Goal: Find specific page/section: Find specific page/section

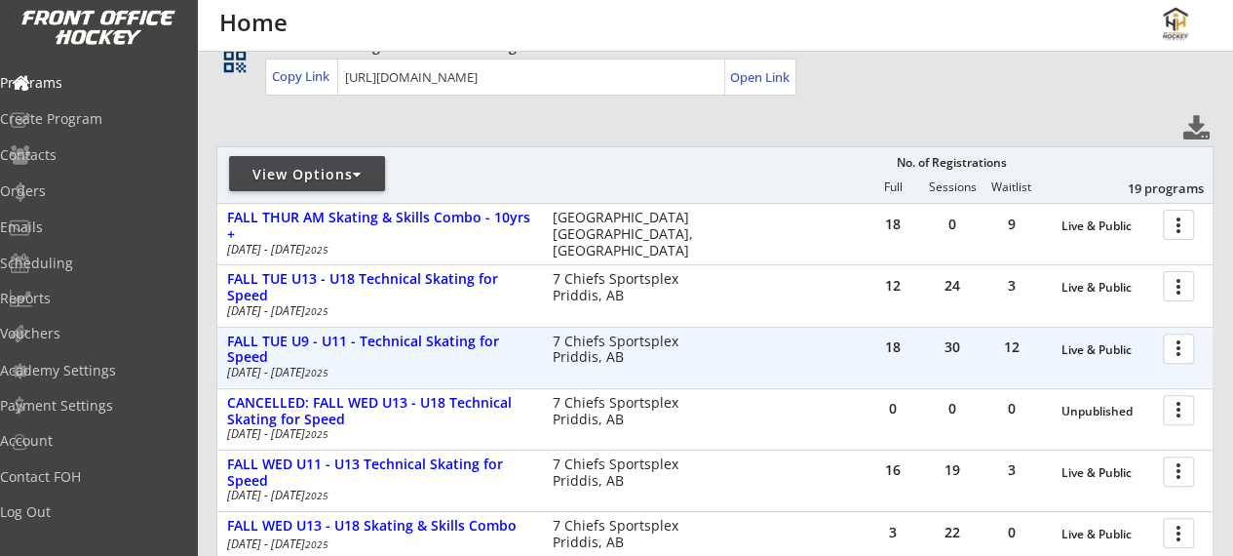
scroll to position [149, 0]
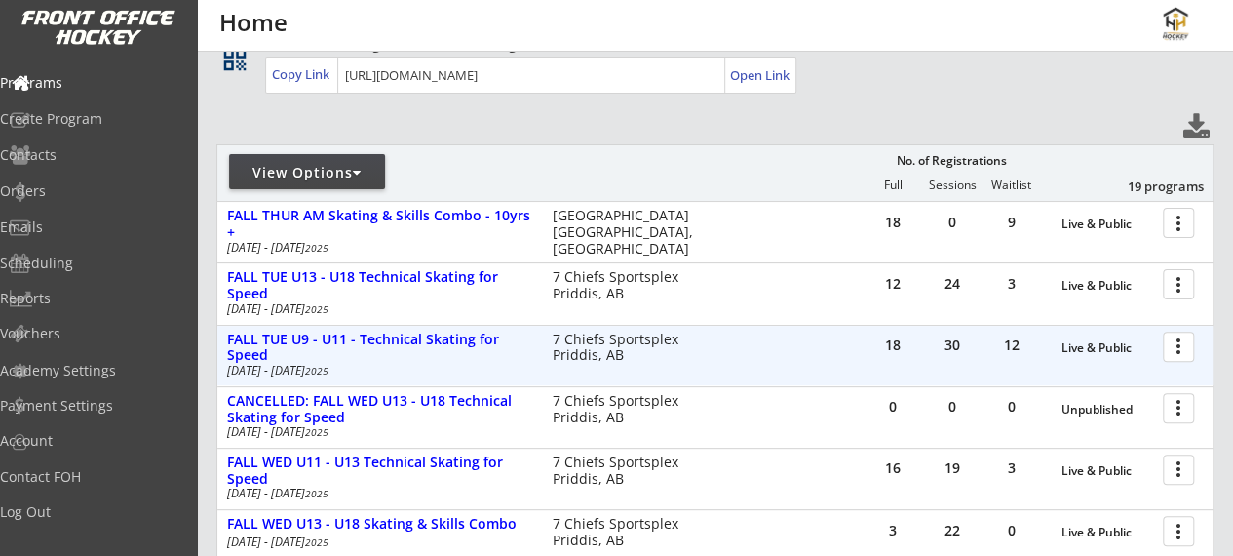
click at [1184, 350] on div at bounding box center [1182, 346] width 34 height 34
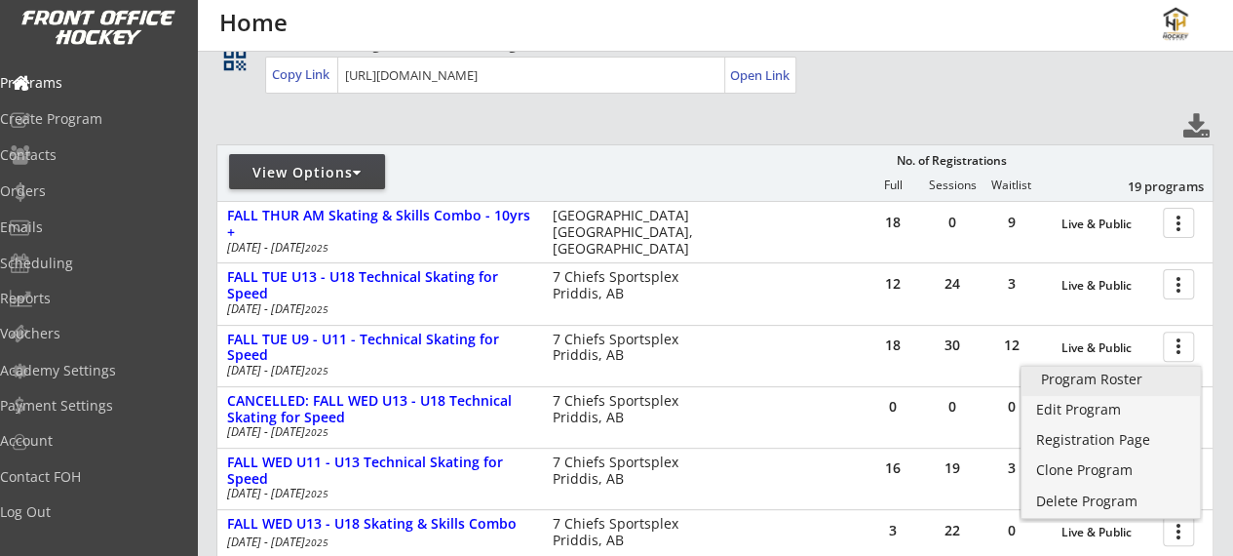
click at [1123, 377] on div "Program Roster" at bounding box center [1111, 379] width 140 height 14
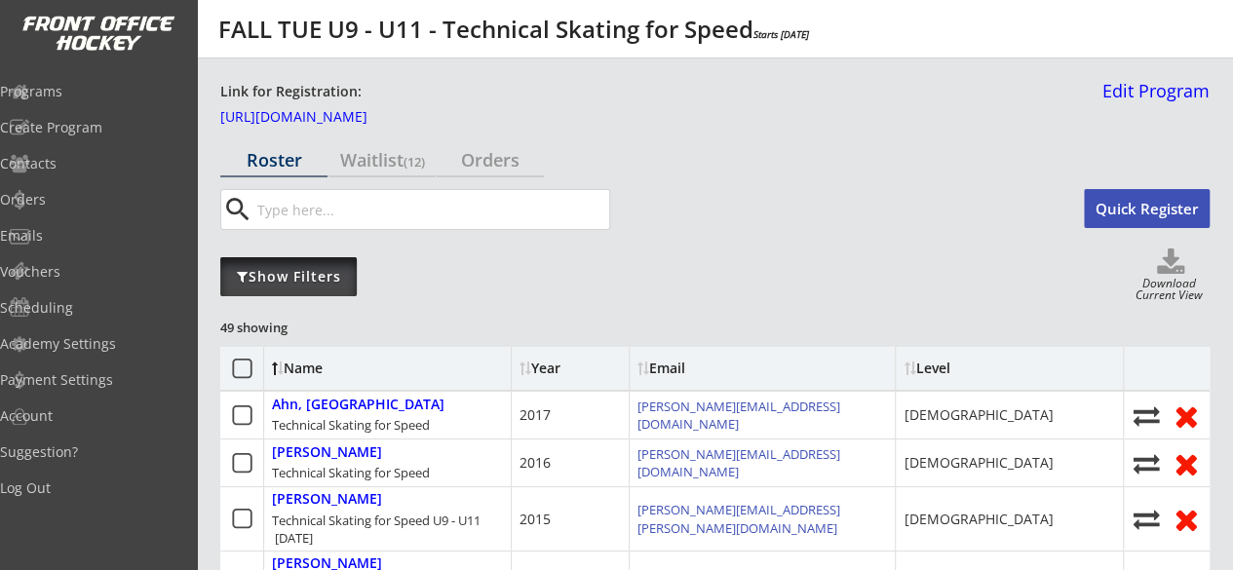
click at [324, 269] on div "Show Filters" at bounding box center [288, 277] width 137 height 20
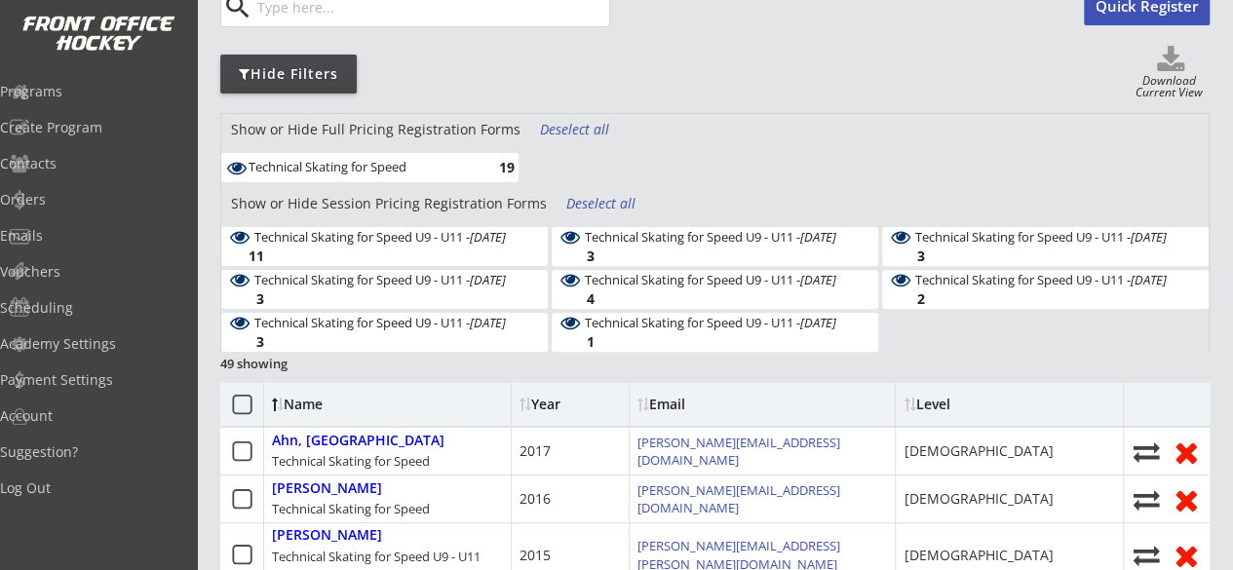
scroll to position [215, 0]
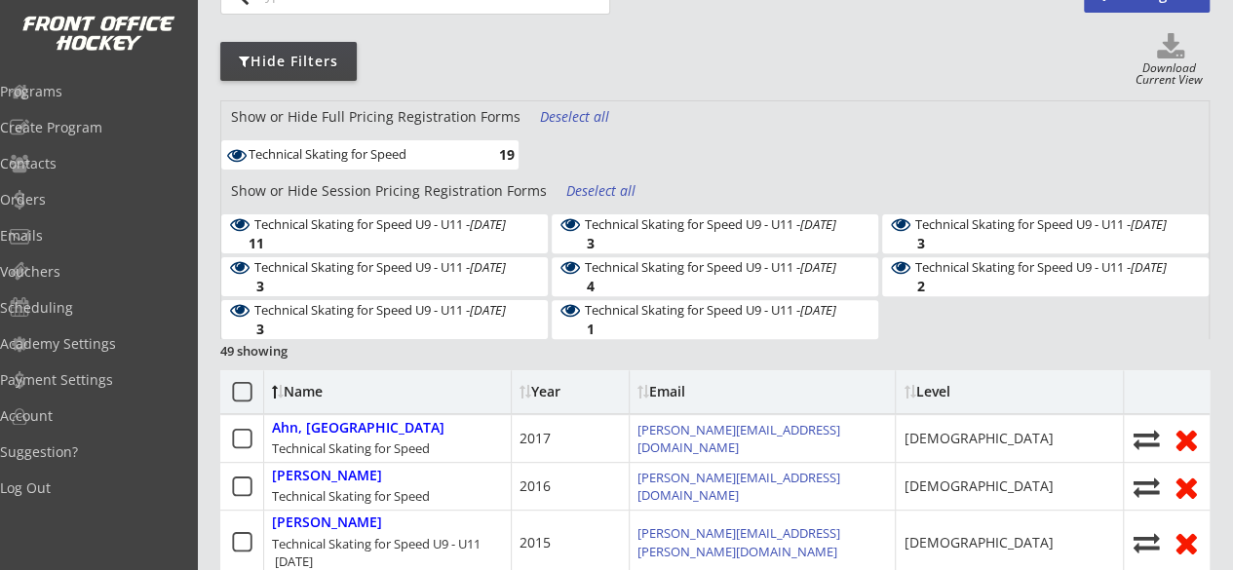
click at [597, 194] on div "Deselect all" at bounding box center [603, 191] width 72 height 20
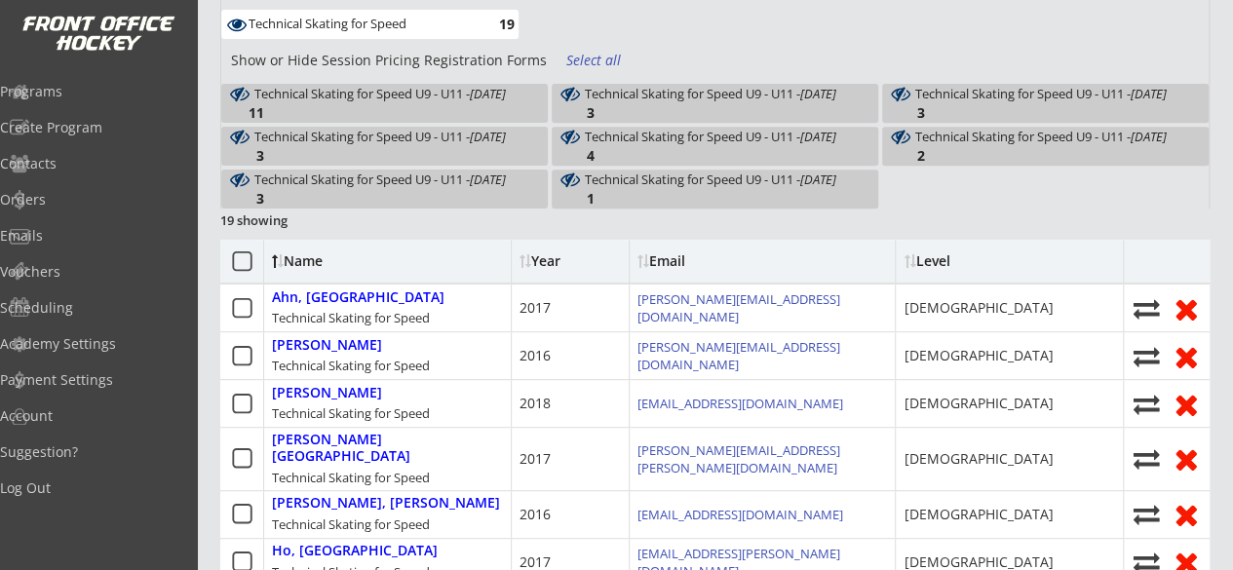
scroll to position [359, 0]
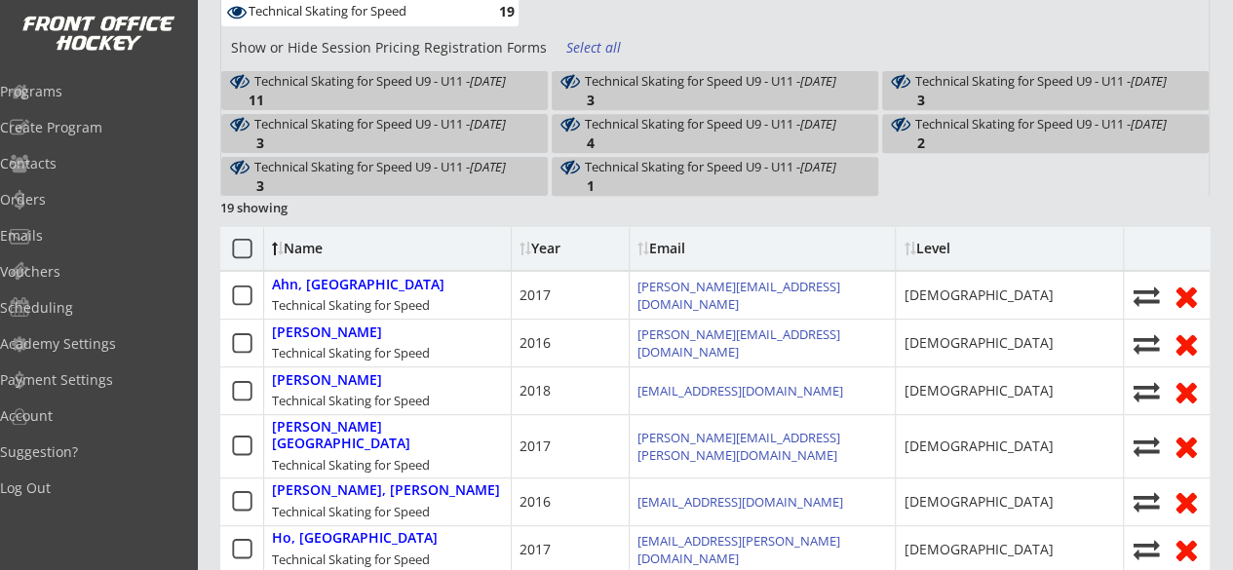
click at [997, 40] on div "Show or Hide Session Pricing Registration Forms Select all" at bounding box center [715, 51] width 988 height 39
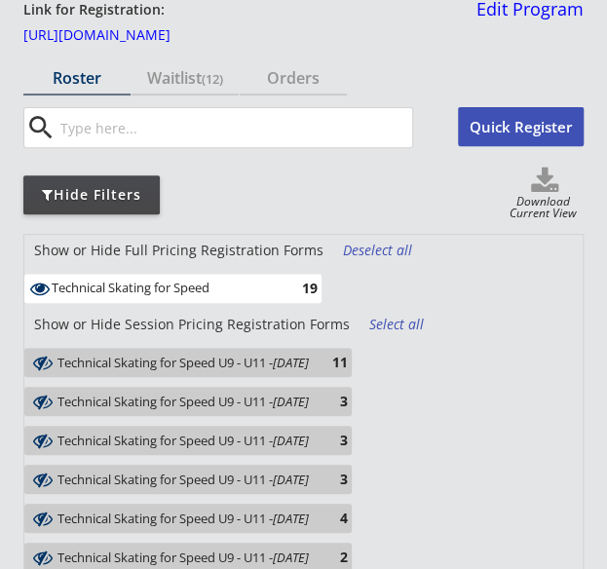
scroll to position [84, 0]
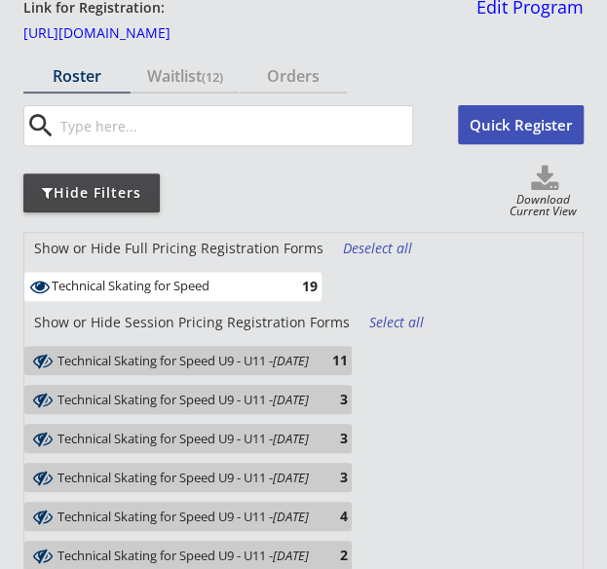
click at [377, 249] on div "Deselect all" at bounding box center [379, 249] width 72 height 20
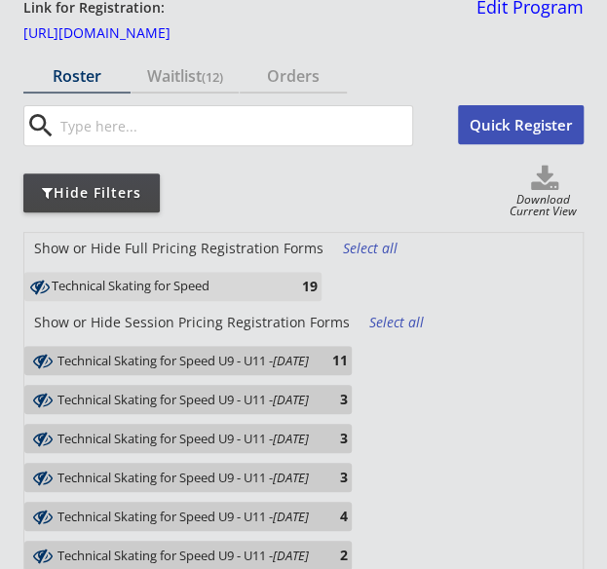
click at [309, 366] on em "Oct 14, 2025" at bounding box center [291, 361] width 36 height 18
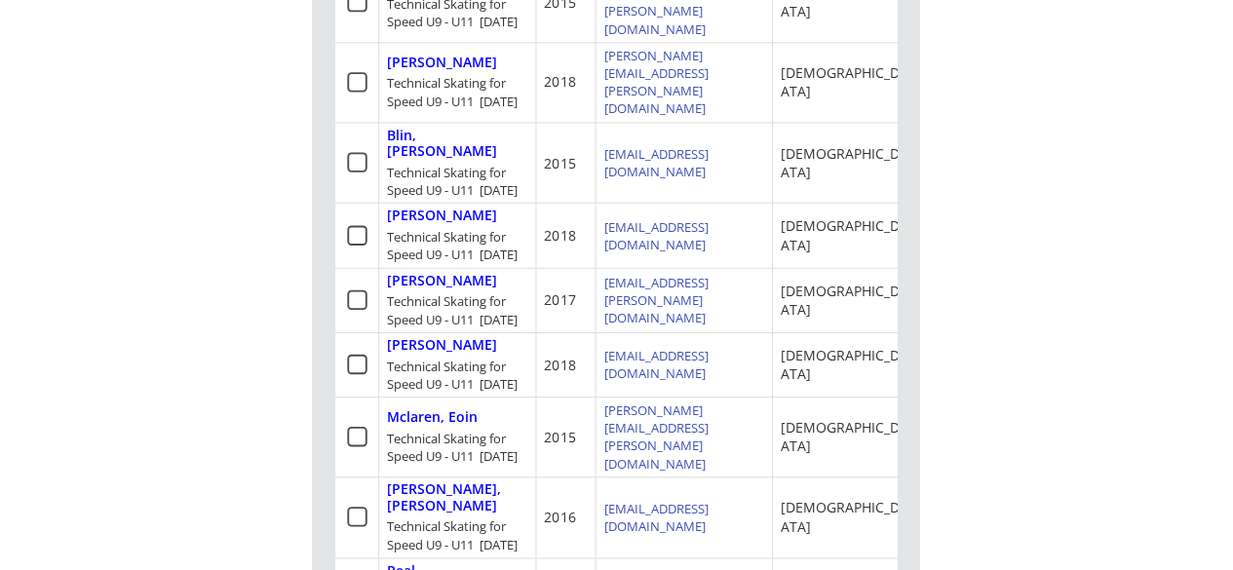
scroll to position [665, 0]
